Goal: Navigation & Orientation: Understand site structure

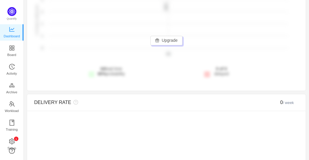
scroll to position [221, 0]
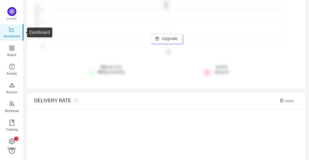
click at [15, 34] on span "Dashboard" at bounding box center [12, 36] width 16 height 12
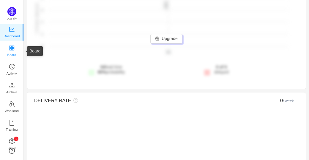
click at [12, 50] on span "Board" at bounding box center [11, 55] width 9 height 12
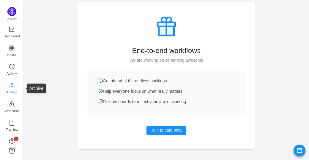
click at [13, 90] on span "Archive" at bounding box center [11, 92] width 11 height 12
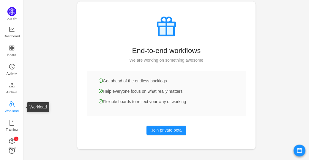
click at [13, 105] on span "Workload" at bounding box center [12, 111] width 14 height 12
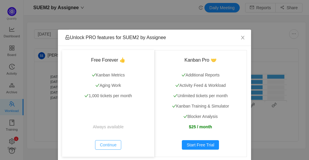
click at [108, 146] on button "Continue" at bounding box center [108, 144] width 26 height 9
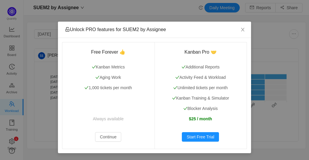
scroll to position [8, 0]
click at [240, 31] on icon "icon: close" at bounding box center [242, 29] width 5 height 5
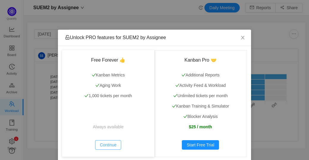
click at [106, 145] on button "Continue" at bounding box center [108, 144] width 26 height 9
click at [240, 37] on icon "icon: close" at bounding box center [242, 37] width 5 height 5
click at [99, 145] on button "Continue" at bounding box center [108, 144] width 26 height 9
click at [101, 145] on button "Continue" at bounding box center [108, 144] width 26 height 9
click at [106, 143] on button "Continue" at bounding box center [108, 144] width 26 height 9
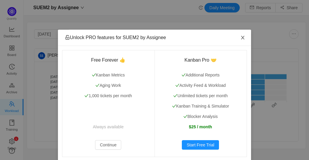
click at [244, 37] on span "Close" at bounding box center [242, 38] width 17 height 17
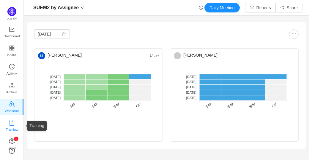
click at [12, 129] on span "Training" at bounding box center [12, 130] width 12 height 12
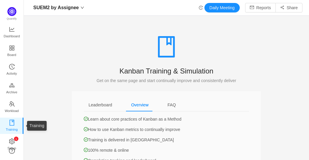
click at [12, 129] on span "Training" at bounding box center [12, 130] width 12 height 12
click at [12, 141] on icon "icon: setting" at bounding box center [12, 141] width 6 height 6
